Goal: Contribute content: Add original content to the website for others to see

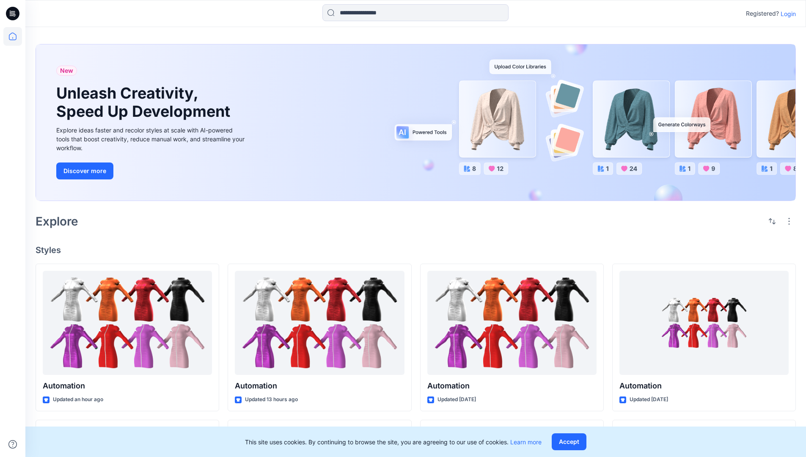
click at [786, 14] on p "Login" at bounding box center [787, 13] width 15 height 9
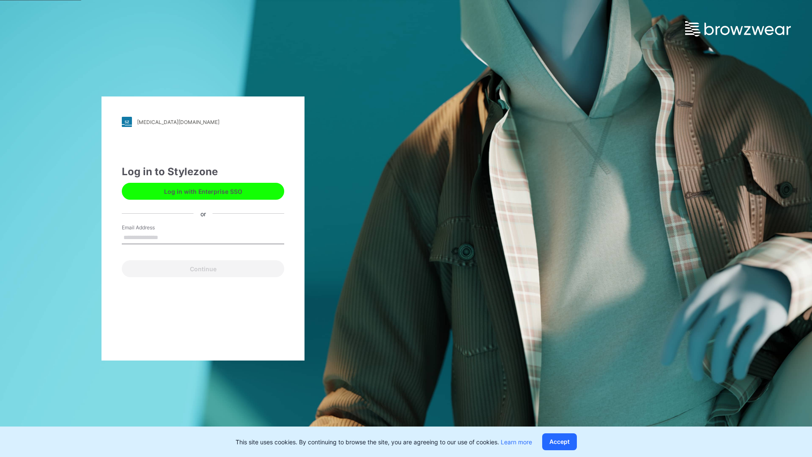
click at [167, 237] on input "Email Address" at bounding box center [203, 237] width 162 height 13
type input "**********"
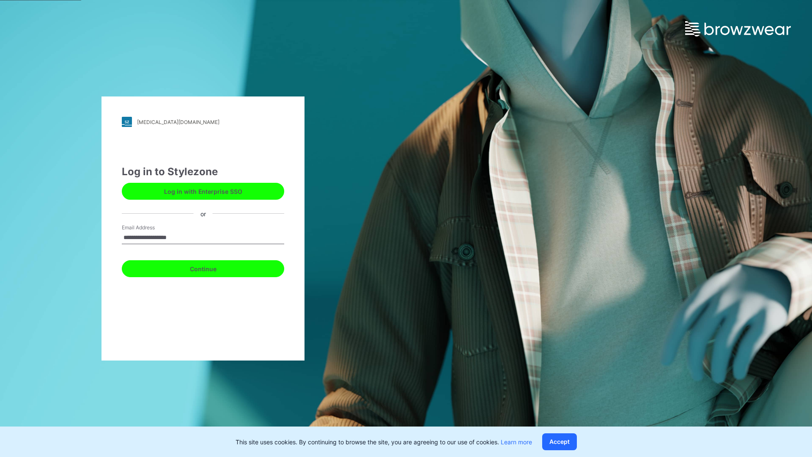
click at [212, 267] on button "Continue" at bounding box center [203, 268] width 162 height 17
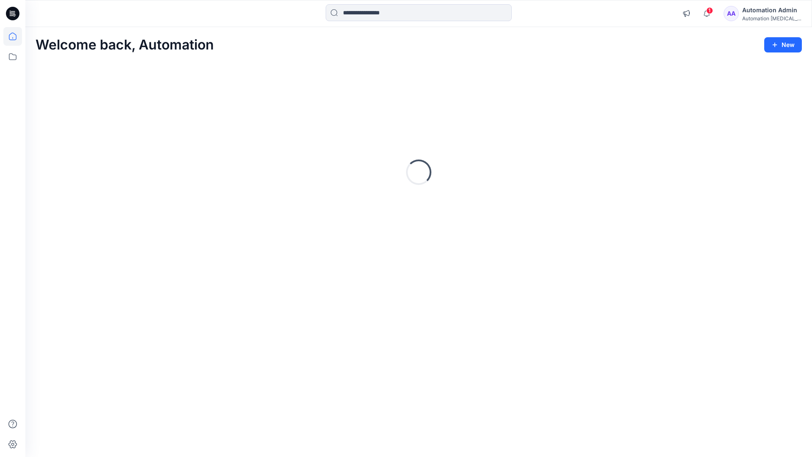
click at [16, 36] on icon at bounding box center [13, 37] width 8 height 8
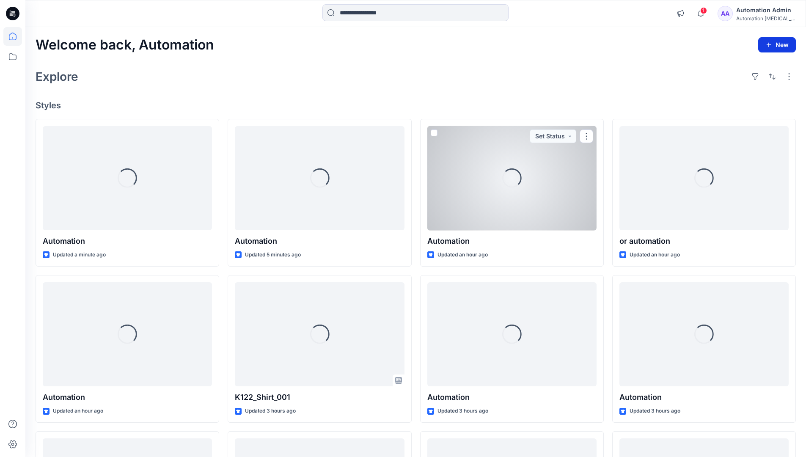
click at [769, 40] on button "New" at bounding box center [777, 44] width 38 height 15
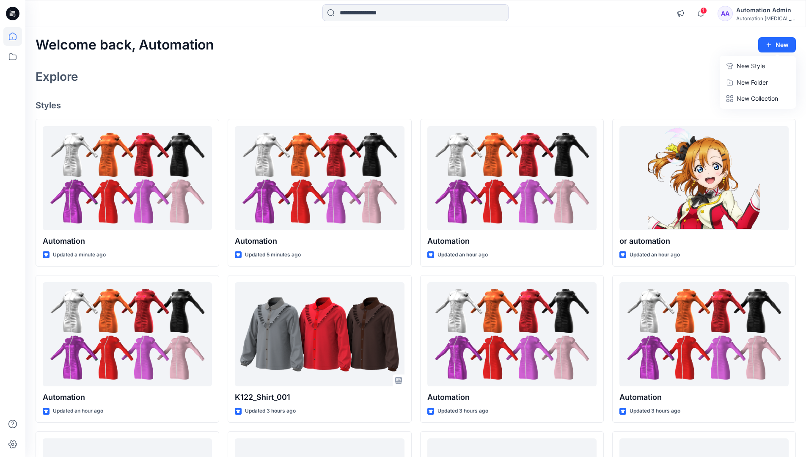
click at [749, 66] on p "New Style" at bounding box center [750, 66] width 28 height 10
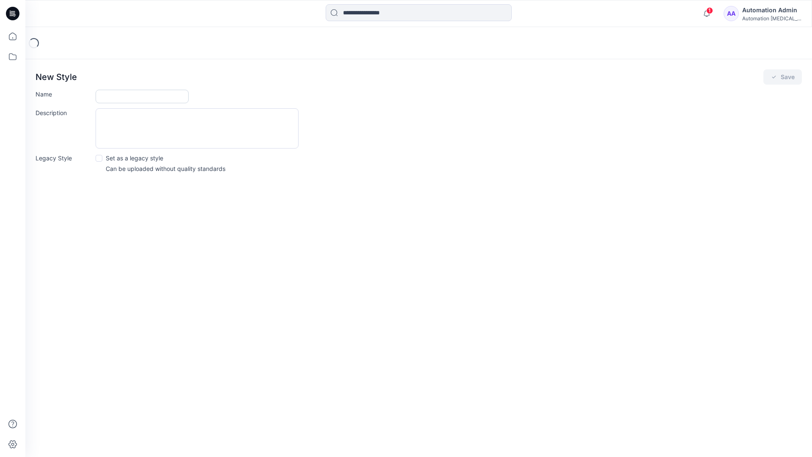
click at [118, 98] on input "Name" at bounding box center [142, 97] width 93 height 14
type input "**********"
click at [779, 79] on button "Save" at bounding box center [782, 76] width 38 height 15
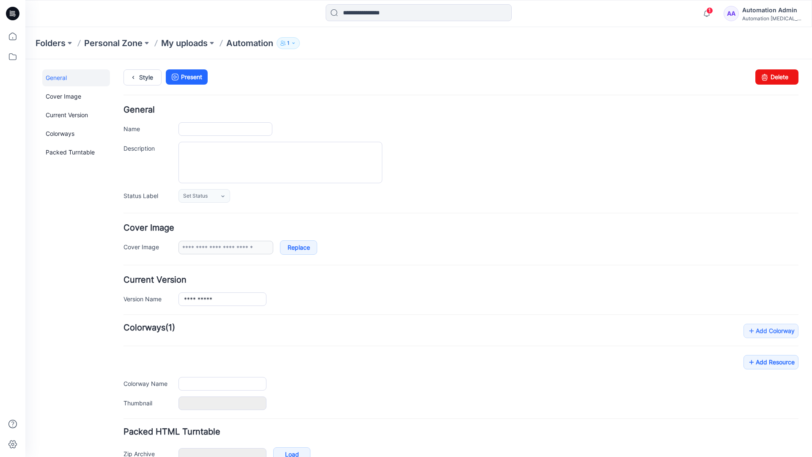
type input "**********"
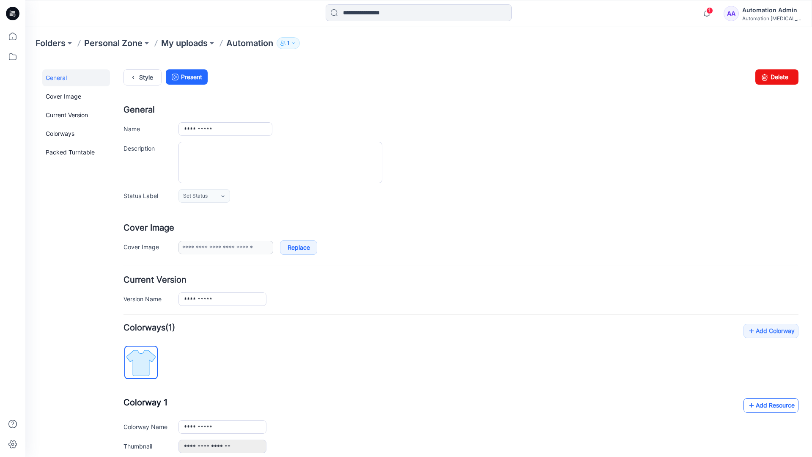
click at [764, 404] on link "Add Resource" at bounding box center [770, 405] width 55 height 14
click at [143, 76] on link "Style" at bounding box center [142, 77] width 38 height 16
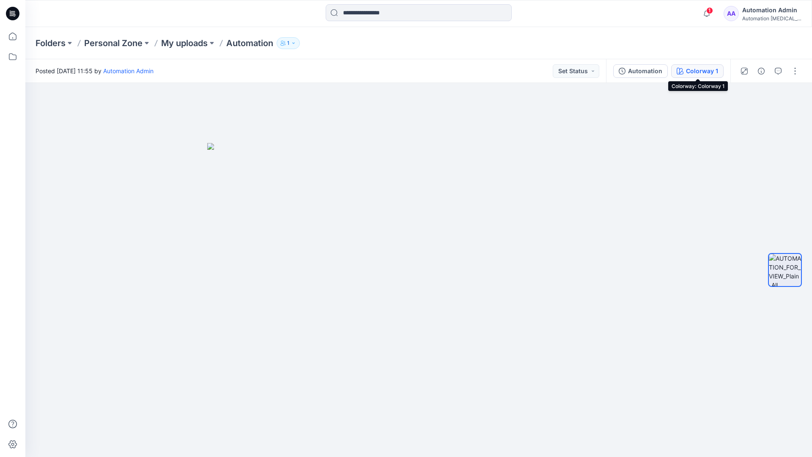
click at [685, 72] on button "Colorway 1" at bounding box center [697, 71] width 52 height 14
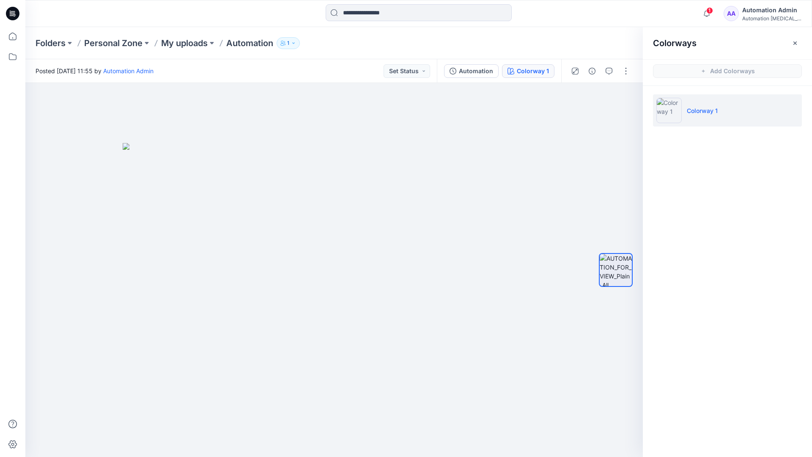
click at [728, 112] on li "Colorway 1" at bounding box center [727, 110] width 149 height 32
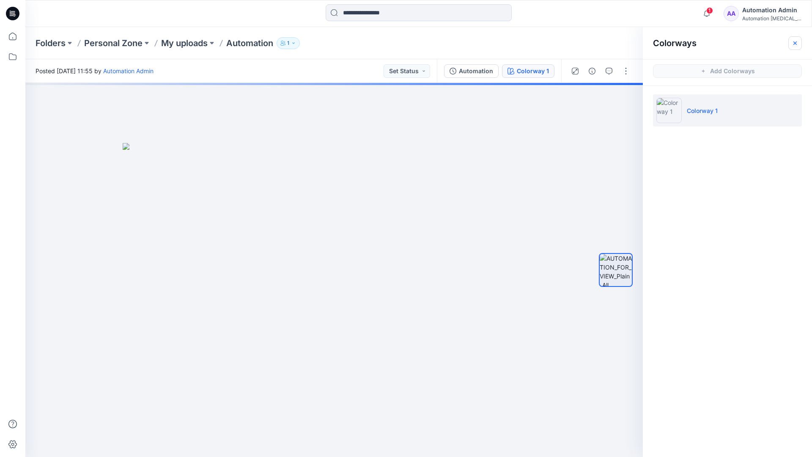
click at [799, 41] on button "button" at bounding box center [795, 43] width 14 height 14
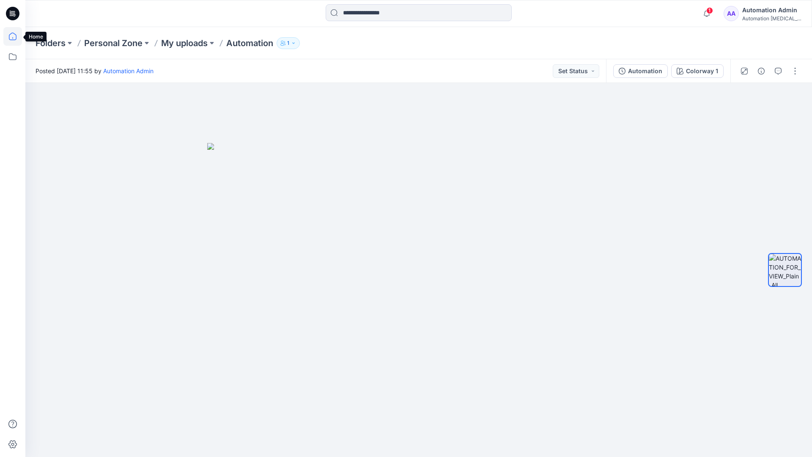
click at [14, 36] on icon at bounding box center [12, 36] width 19 height 19
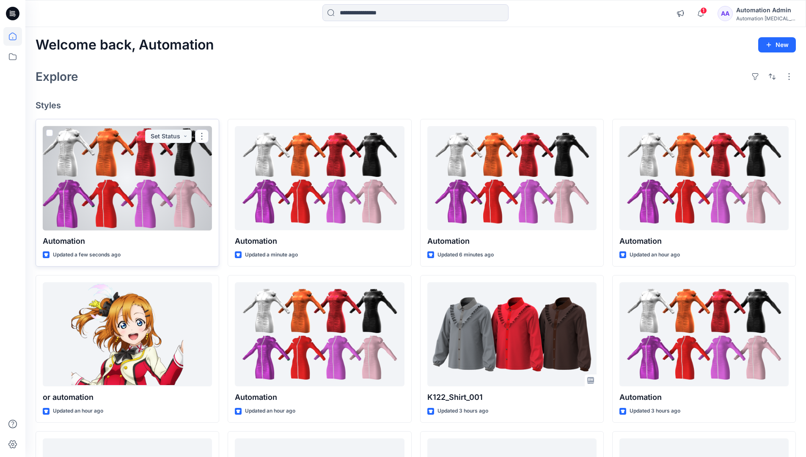
click at [152, 179] on div at bounding box center [127, 178] width 169 height 104
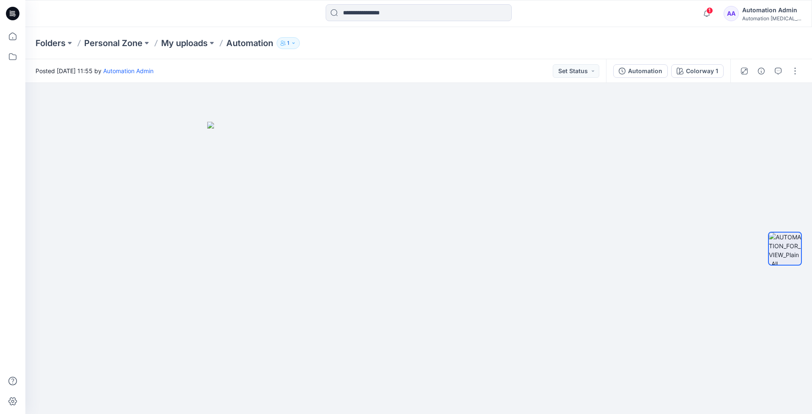
click at [664, 34] on div "Folders Personal Zone My uploads Automation 1" at bounding box center [418, 43] width 787 height 32
click at [771, 11] on div "Automation Admin" at bounding box center [771, 10] width 59 height 10
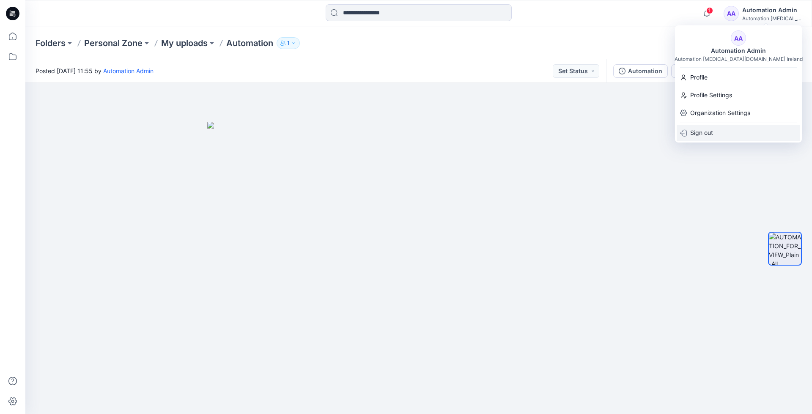
click at [719, 131] on div "Sign out" at bounding box center [738, 133] width 123 height 16
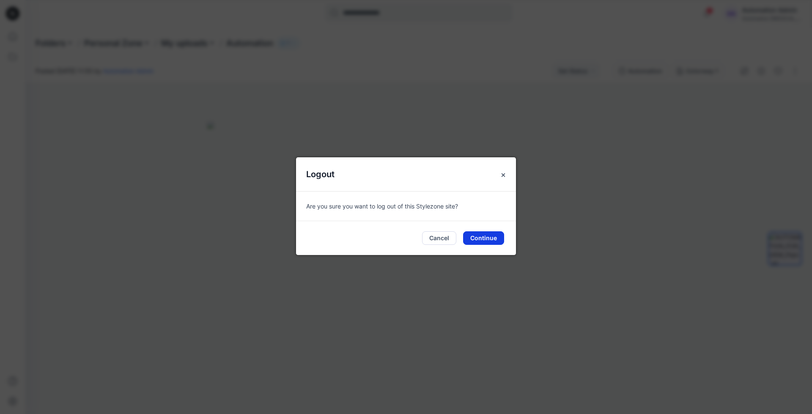
click at [486, 236] on button "Continue" at bounding box center [483, 238] width 41 height 14
